Goal: Find specific page/section: Find specific page/section

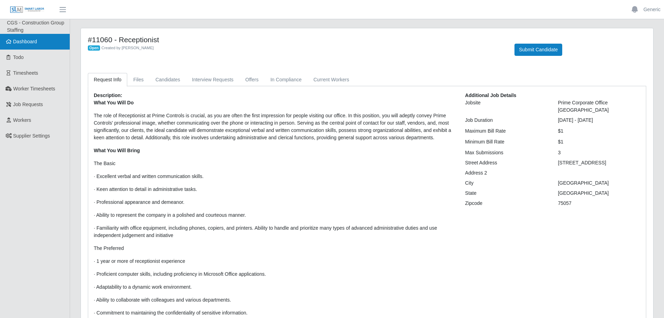
click at [22, 40] on span "Dashboard" at bounding box center [25, 42] width 24 height 6
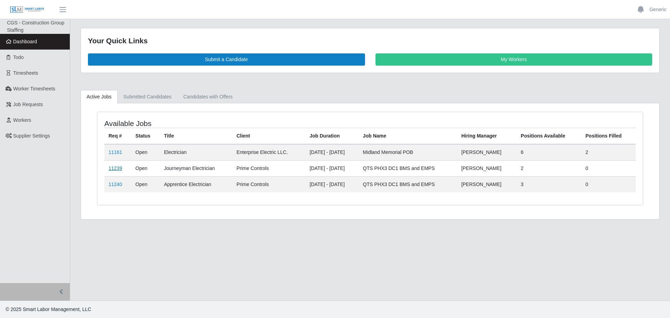
click at [114, 168] on link "11239" at bounding box center [115, 168] width 14 height 6
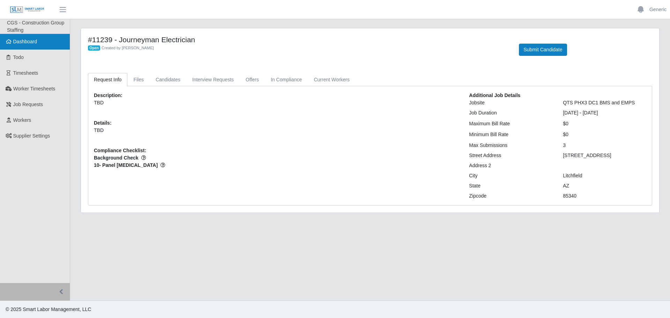
click at [36, 44] on span "Dashboard" at bounding box center [25, 42] width 24 height 6
